Goal: Information Seeking & Learning: Learn about a topic

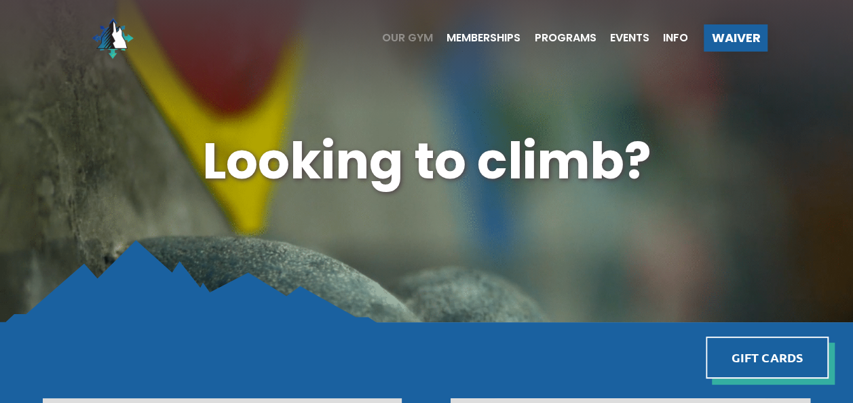
click at [401, 35] on span "Our Gym" at bounding box center [407, 38] width 51 height 11
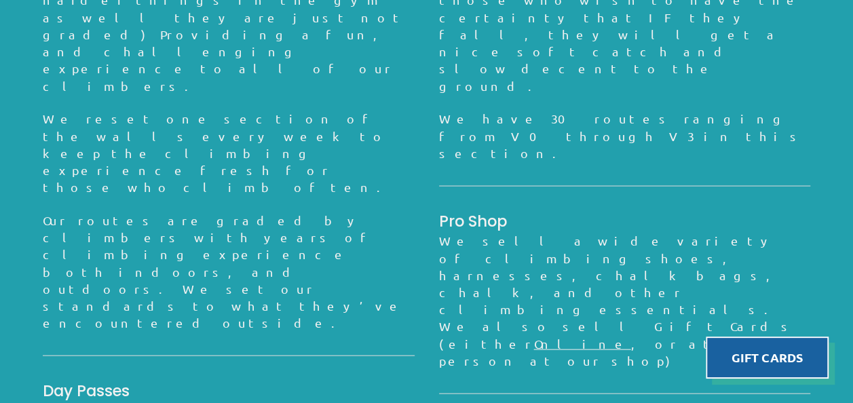
scroll to position [1337, 0]
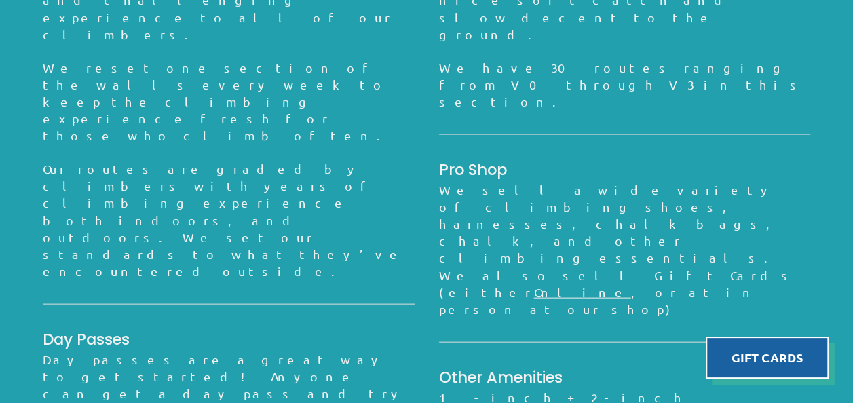
scroll to position [1336, 0]
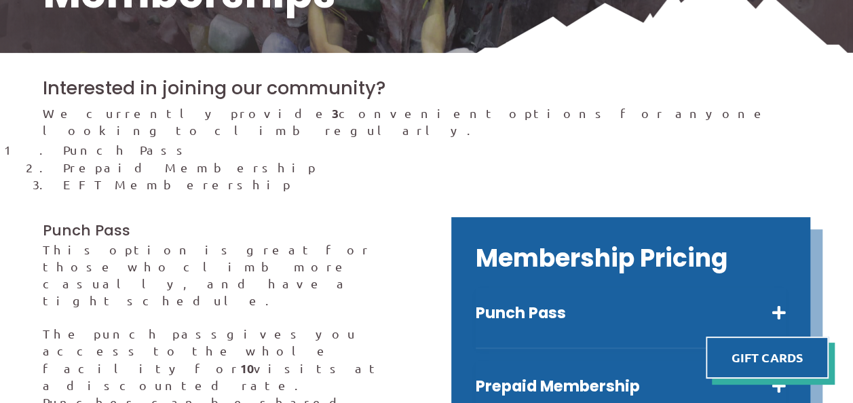
scroll to position [272, 0]
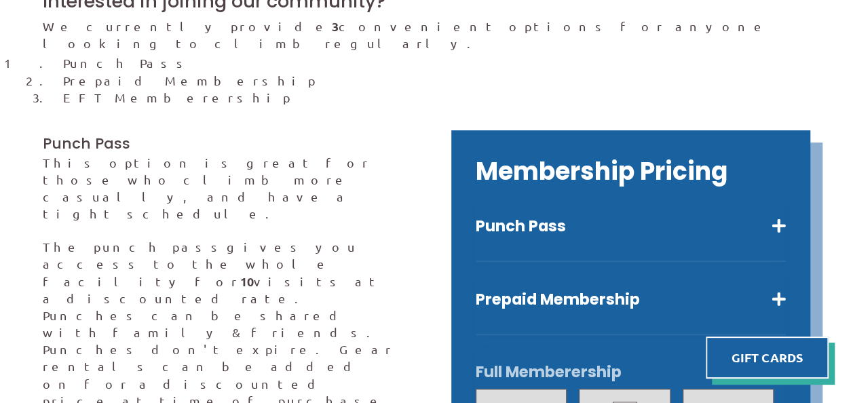
click at [786, 203] on div "Membership Pricing Punch Pass Ten visits a reduced rate. $145 Adults $125 *Disc…" at bounding box center [631, 327] width 360 height 394
click at [778, 217] on button "Punch Pass" at bounding box center [631, 227] width 311 height 20
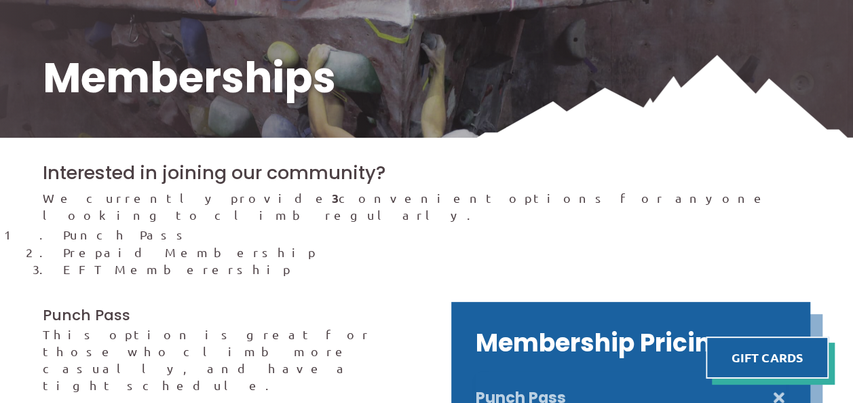
scroll to position [68, 0]
